Goal: Task Accomplishment & Management: Complete application form

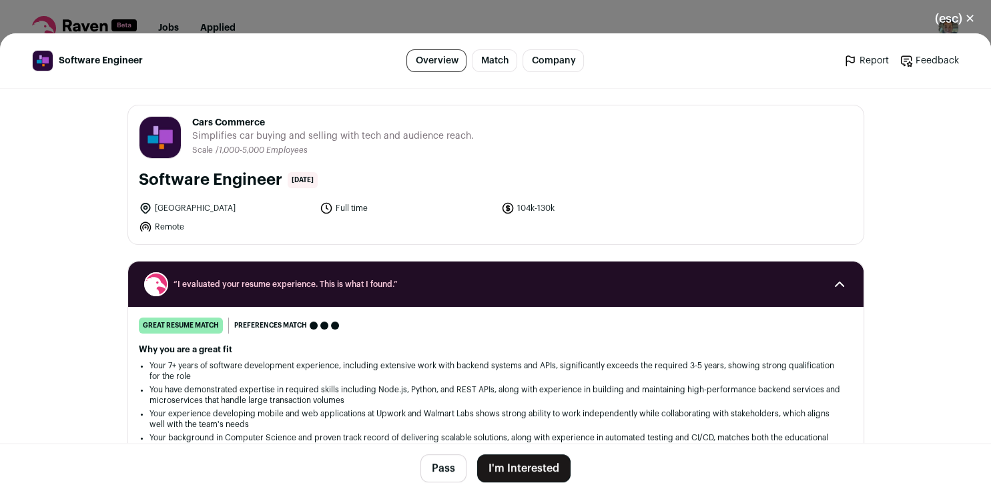
click at [526, 469] on button "I'm Interested" at bounding box center [523, 469] width 93 height 28
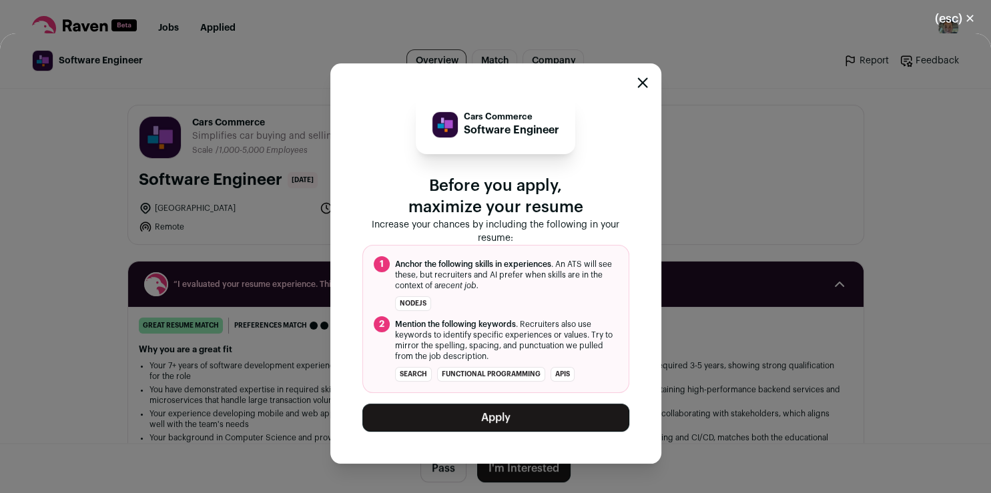
click at [503, 423] on button "Apply" at bounding box center [496, 418] width 267 height 28
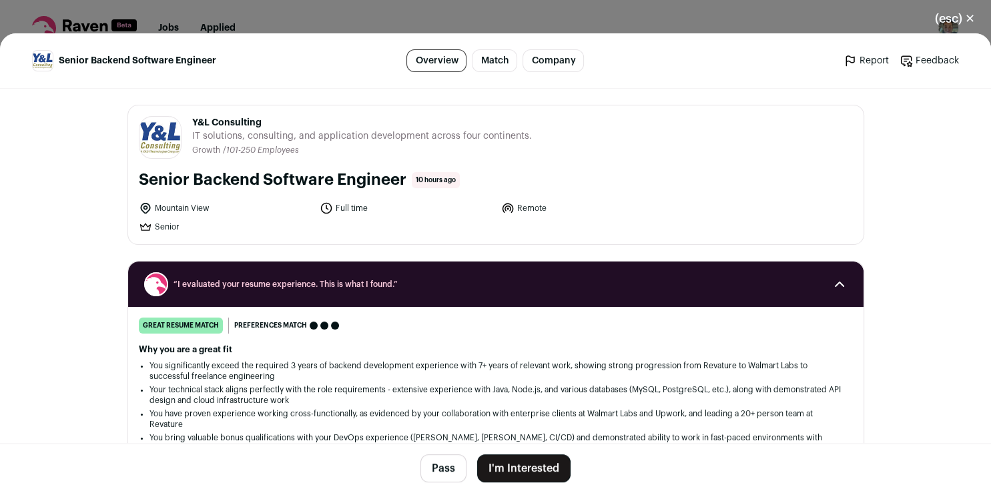
click at [502, 471] on button "I'm Interested" at bounding box center [523, 469] width 93 height 28
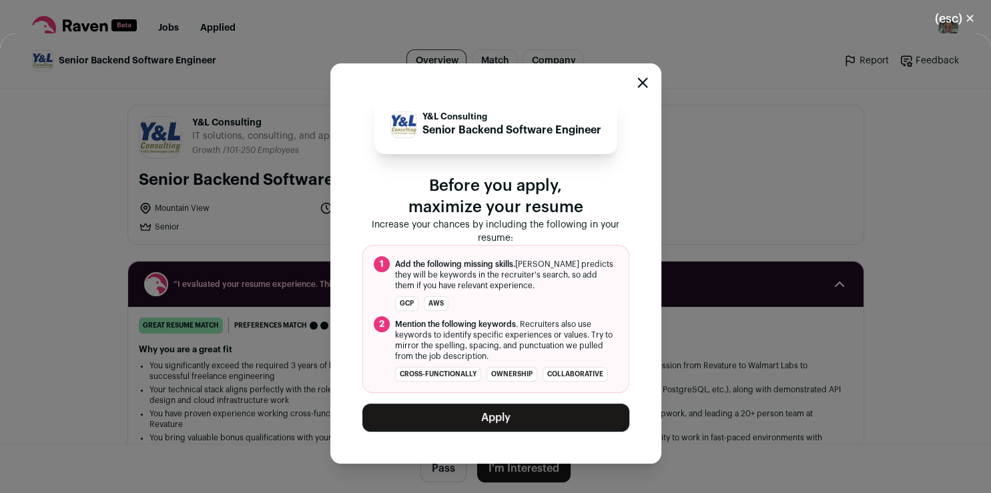
click at [495, 428] on button "Apply" at bounding box center [496, 418] width 267 height 28
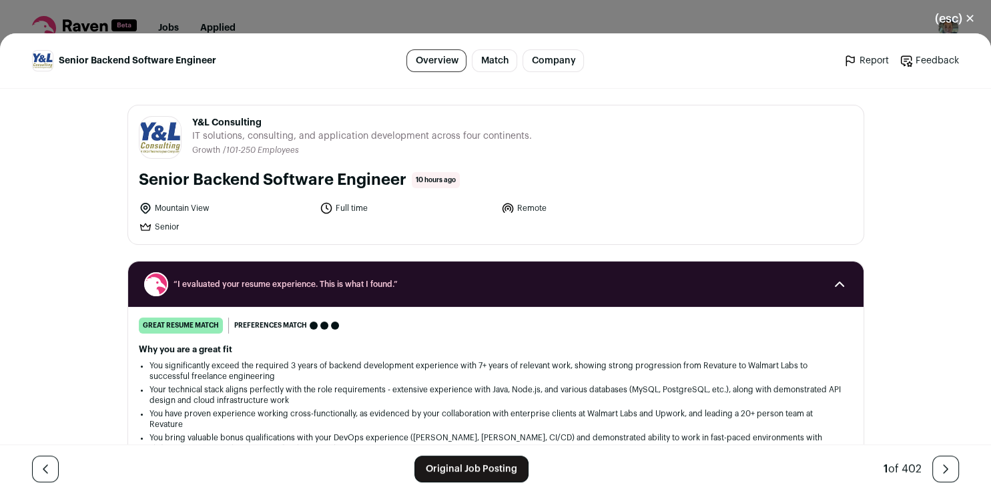
drag, startPoint x: 256, startPoint y: 124, endPoint x: 188, endPoint y: 124, distance: 68.1
click at [192, 124] on span "Y&L Consulting" at bounding box center [362, 122] width 340 height 13
copy span "Y&L Consulting"
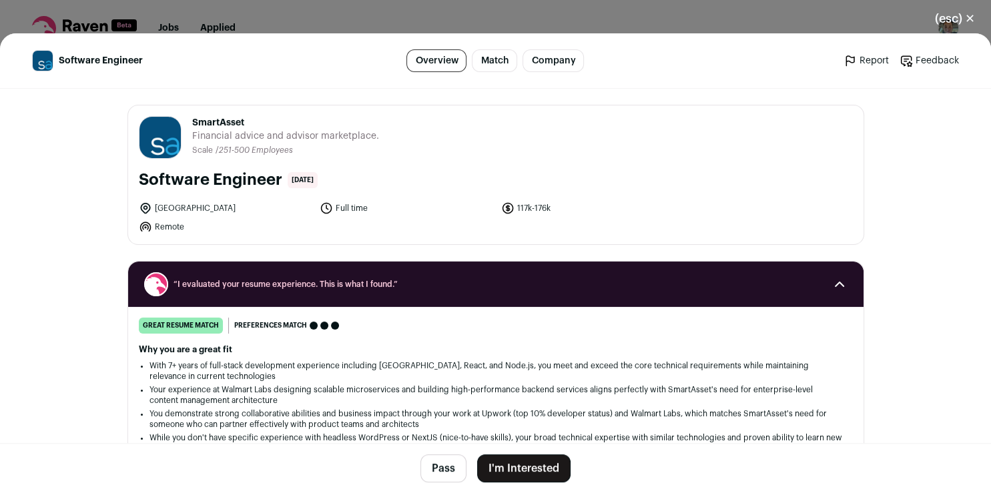
click at [506, 464] on button "I'm Interested" at bounding box center [523, 469] width 93 height 28
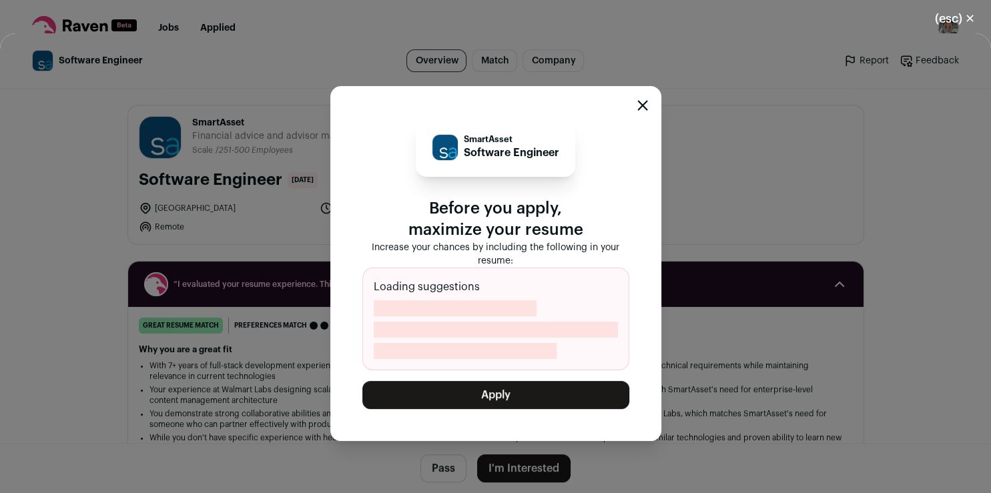
click at [501, 389] on button "Apply" at bounding box center [496, 395] width 267 height 28
